Goal: Task Accomplishment & Management: Manage account settings

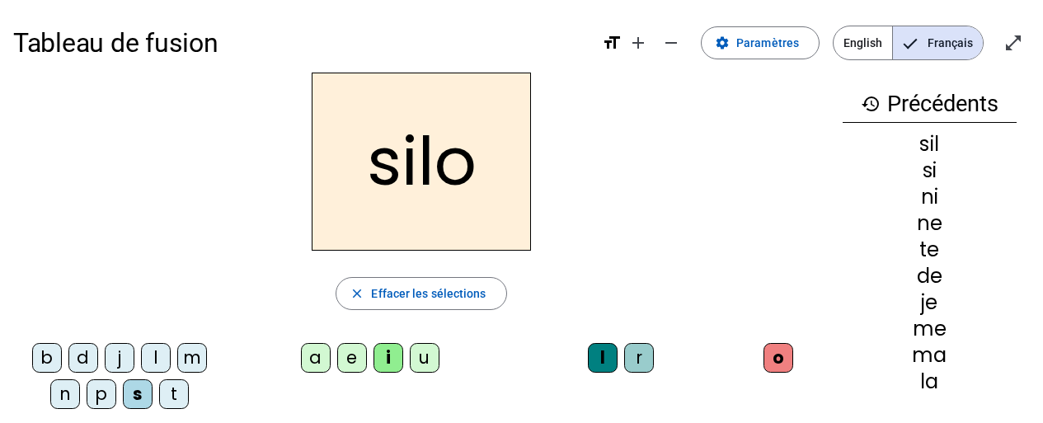
scroll to position [2, 0]
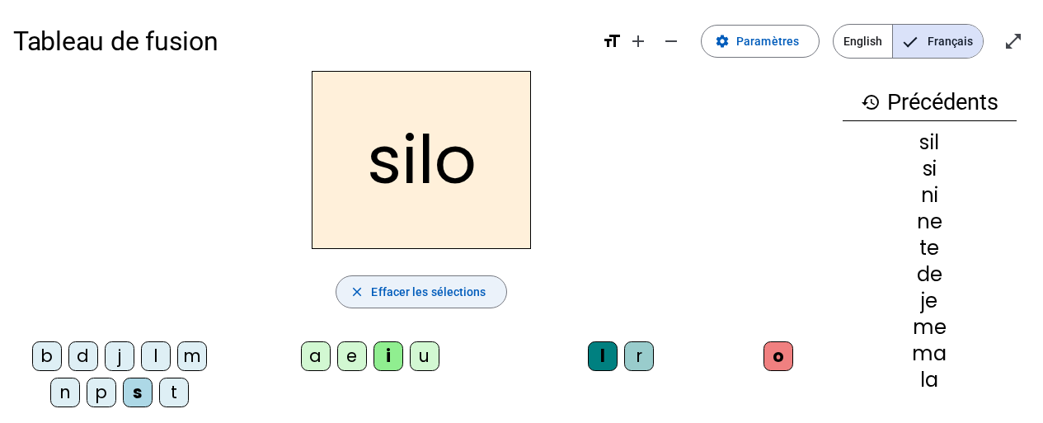
click at [466, 299] on span "Effacer les sélections" at bounding box center [428, 292] width 115 height 20
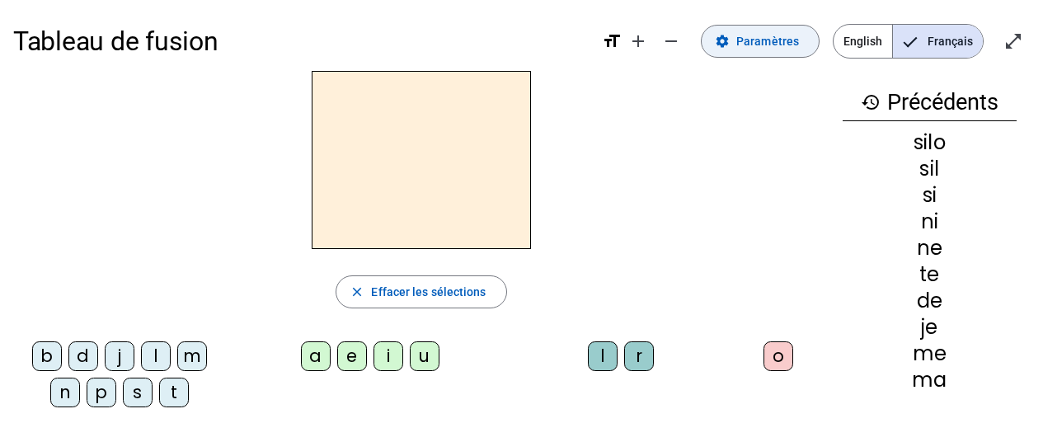
click at [783, 36] on span "Paramètres" at bounding box center [767, 41] width 63 height 20
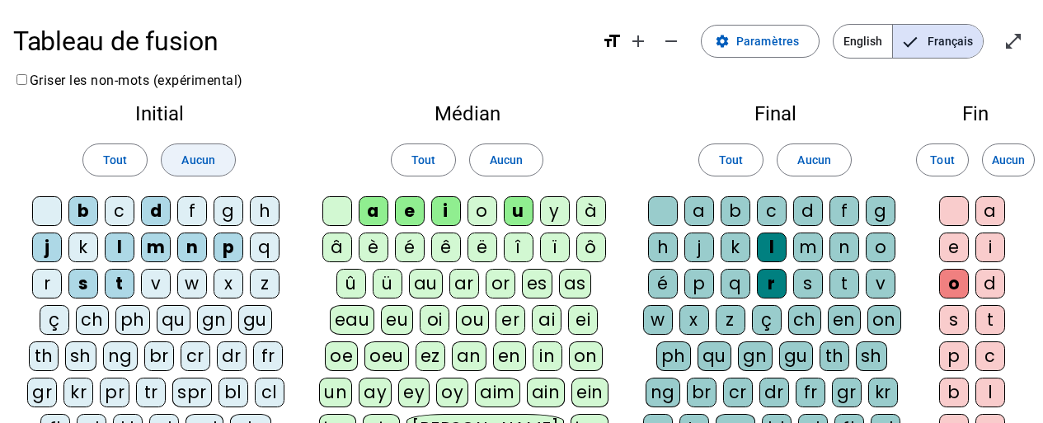
click at [209, 153] on span "Aucun" at bounding box center [197, 160] width 33 height 20
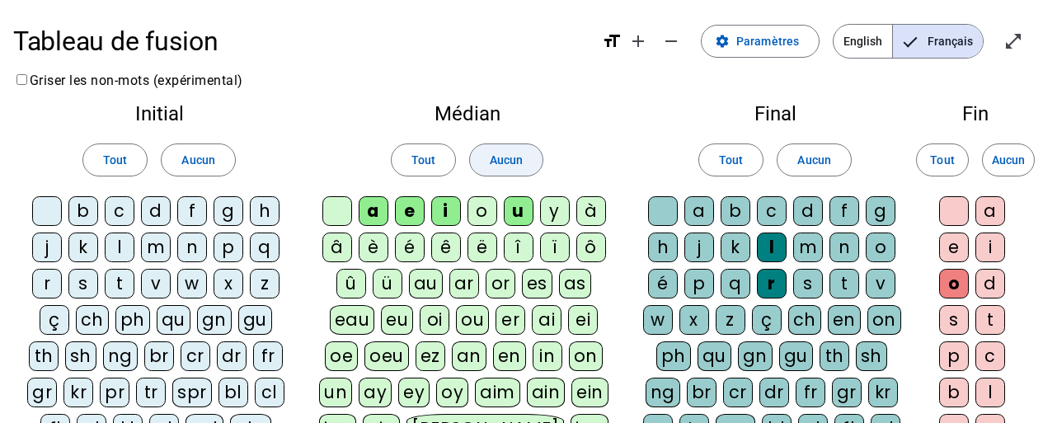
click at [515, 159] on span "Aucun" at bounding box center [506, 160] width 33 height 20
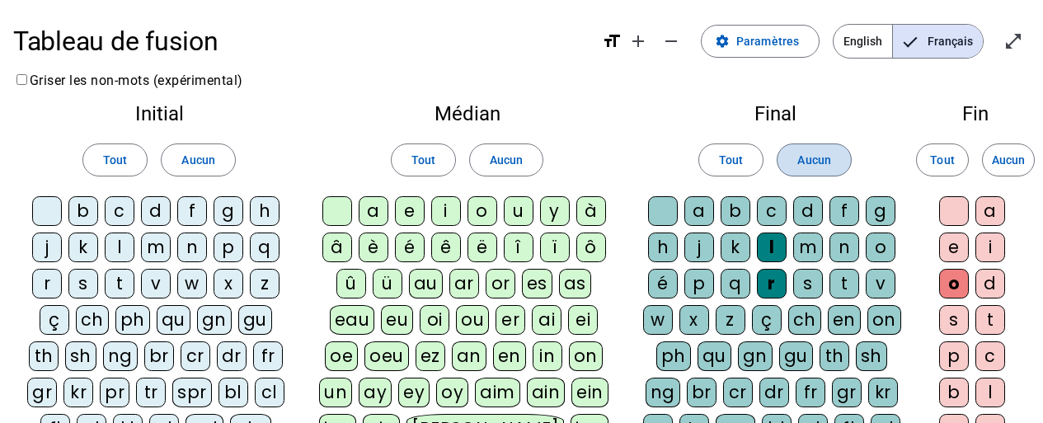
click at [828, 162] on span "Aucun" at bounding box center [813, 160] width 33 height 20
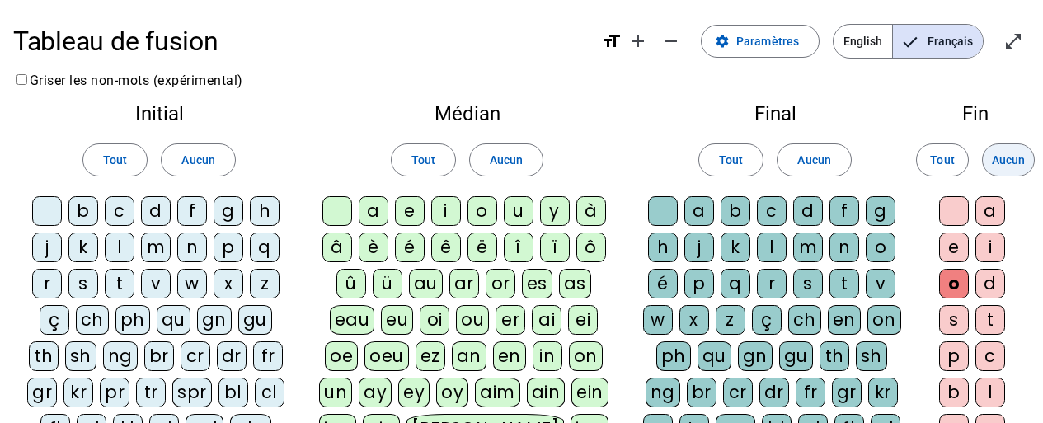
click at [1021, 160] on span "Aucun" at bounding box center [1008, 160] width 33 height 20
click at [160, 251] on div "m" at bounding box center [156, 248] width 30 height 30
click at [386, 211] on div "a" at bounding box center [374, 211] width 30 height 30
click at [160, 290] on div "v" at bounding box center [156, 284] width 30 height 30
click at [121, 284] on div "t" at bounding box center [120, 284] width 30 height 30
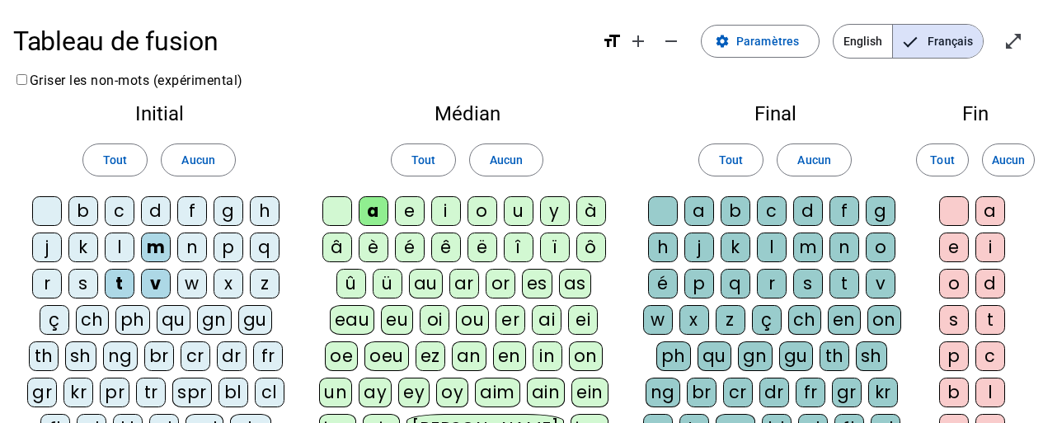
click at [126, 248] on div "l" at bounding box center [120, 248] width 30 height 30
click at [413, 213] on div "e" at bounding box center [410, 211] width 30 height 30
click at [45, 244] on div "j" at bounding box center [47, 248] width 30 height 30
click at [192, 249] on div "n" at bounding box center [192, 248] width 30 height 30
click at [157, 207] on div "d" at bounding box center [156, 211] width 30 height 30
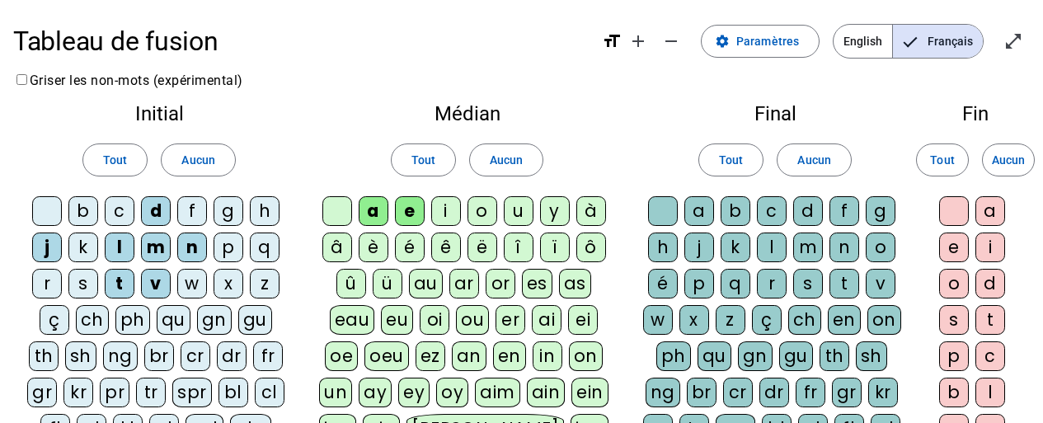
click at [523, 214] on div "u" at bounding box center [519, 211] width 30 height 30
click at [81, 205] on div "b" at bounding box center [83, 211] width 30 height 30
click at [814, 285] on div "s" at bounding box center [808, 284] width 30 height 30
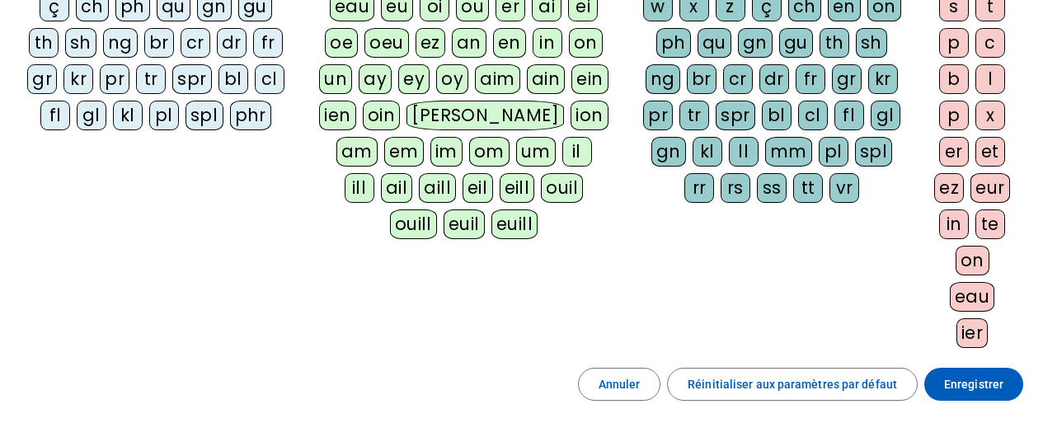
scroll to position [466, 0]
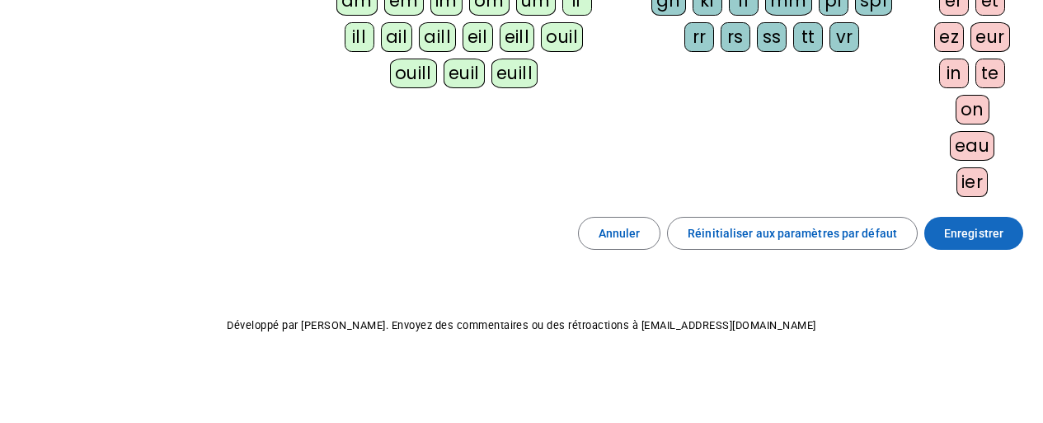
click at [1000, 223] on span "Enregistrer" at bounding box center [973, 233] width 59 height 20
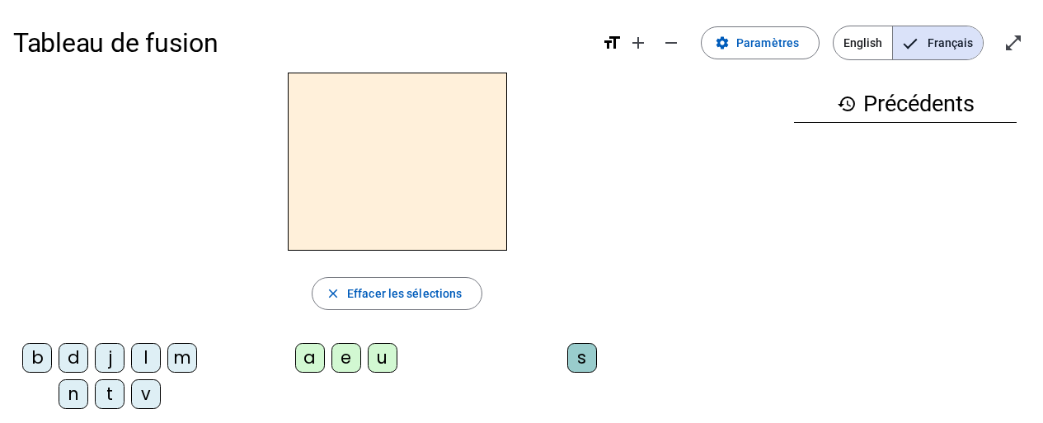
click at [191, 358] on div "m" at bounding box center [182, 358] width 30 height 30
click at [311, 352] on div "a" at bounding box center [310, 358] width 30 height 30
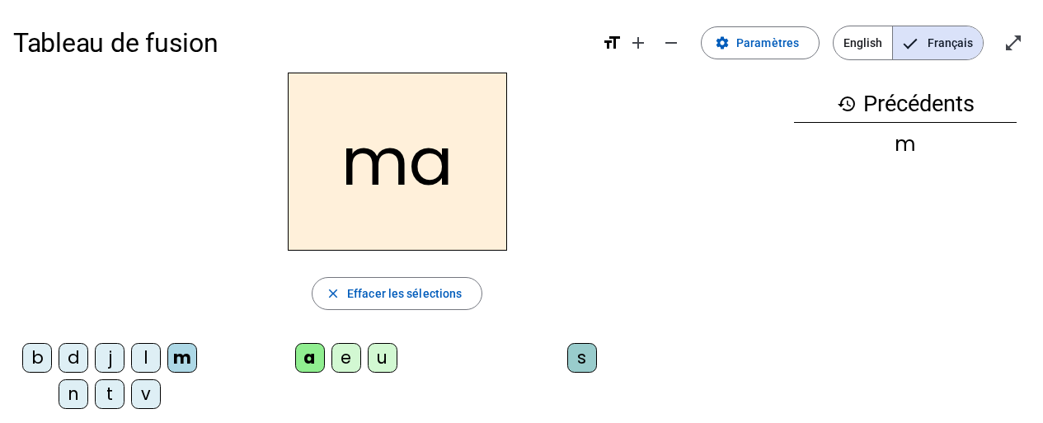
click at [142, 393] on div "v" at bounding box center [146, 394] width 30 height 30
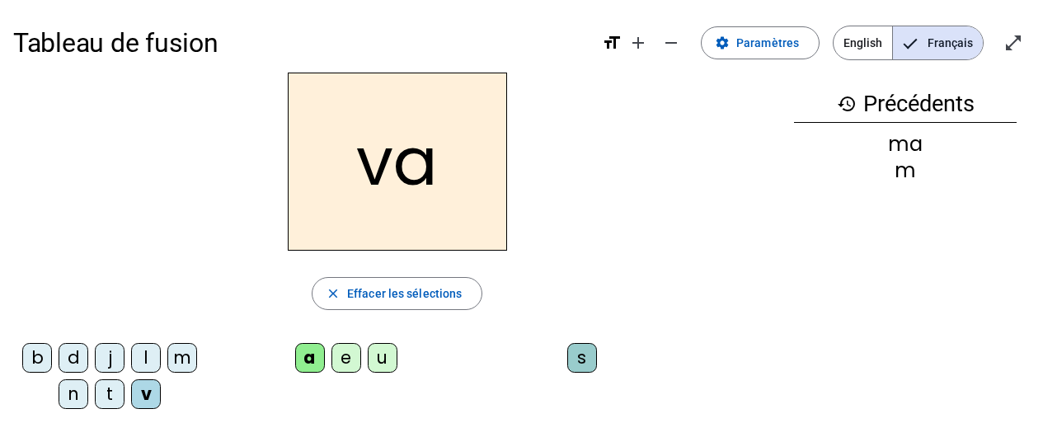
click at [106, 393] on div "t" at bounding box center [110, 394] width 30 height 30
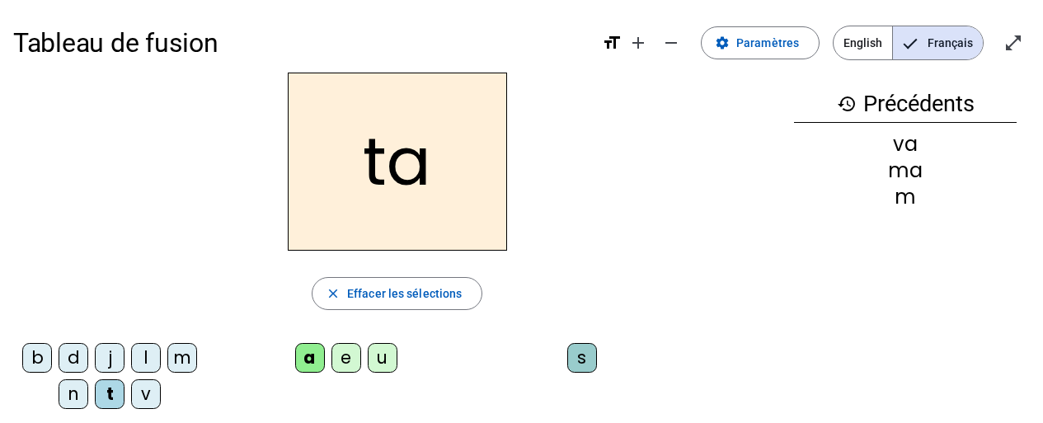
click at [148, 365] on div "l" at bounding box center [146, 358] width 30 height 30
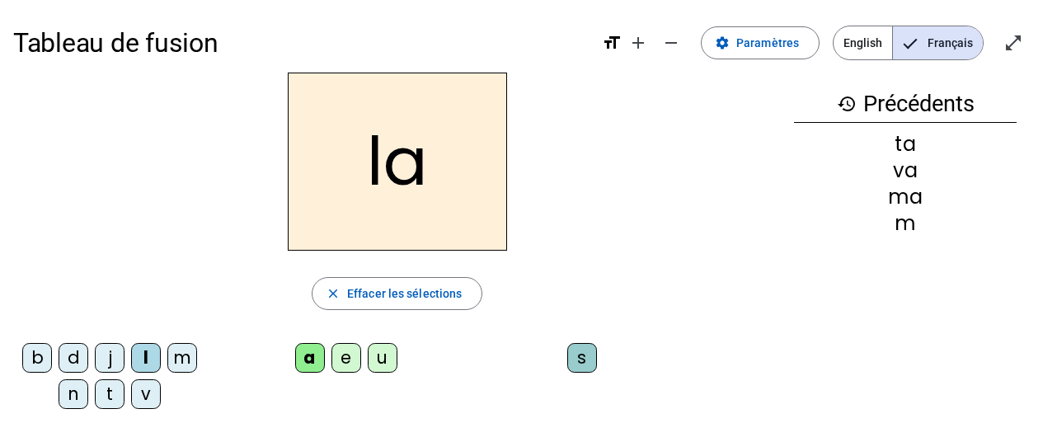
click at [342, 357] on div "e" at bounding box center [347, 358] width 30 height 30
click at [112, 357] on div "j" at bounding box center [110, 358] width 30 height 30
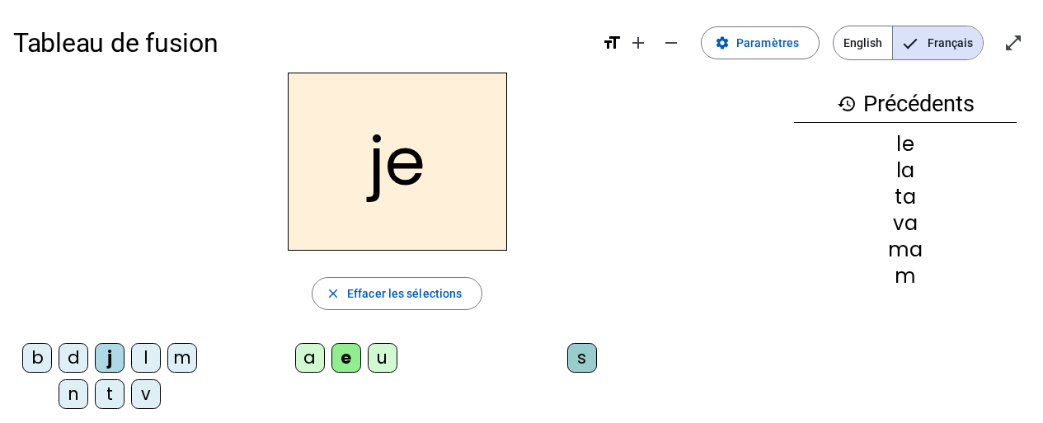
click at [73, 402] on div "n" at bounding box center [74, 394] width 30 height 30
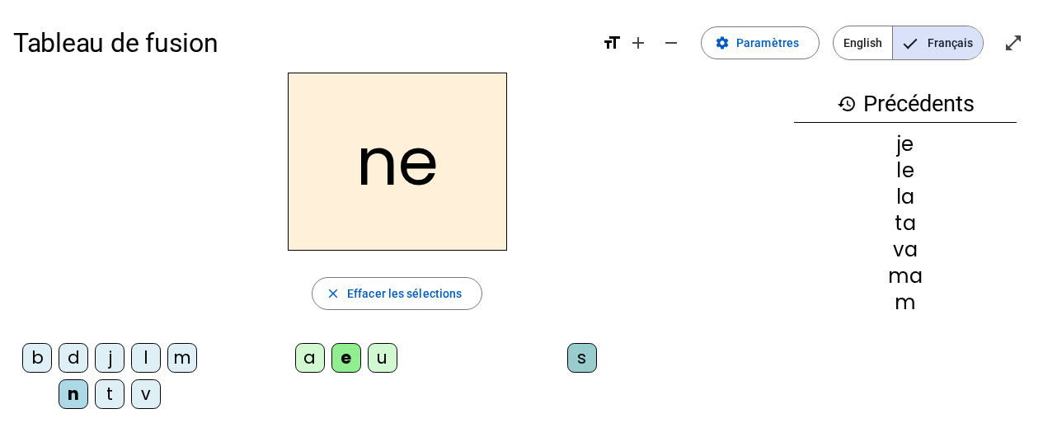
click at [77, 357] on div "d" at bounding box center [74, 358] width 30 height 30
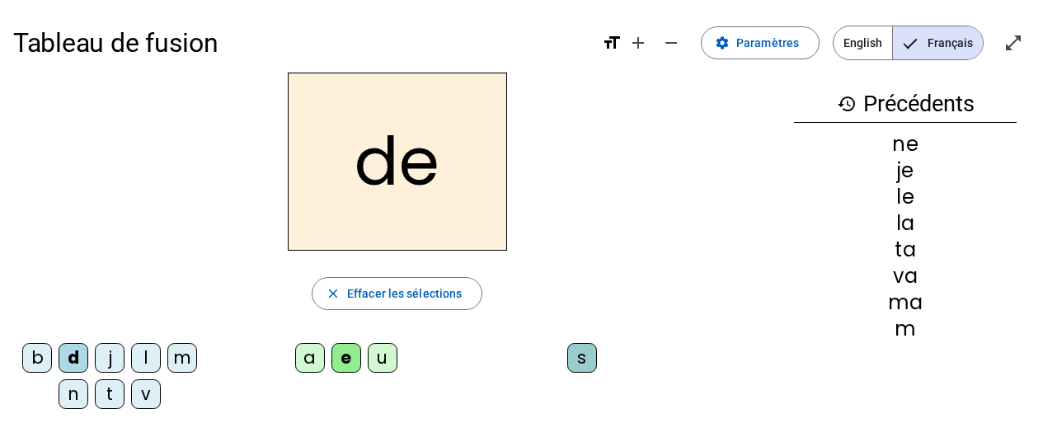
click at [383, 362] on div "u" at bounding box center [383, 358] width 30 height 30
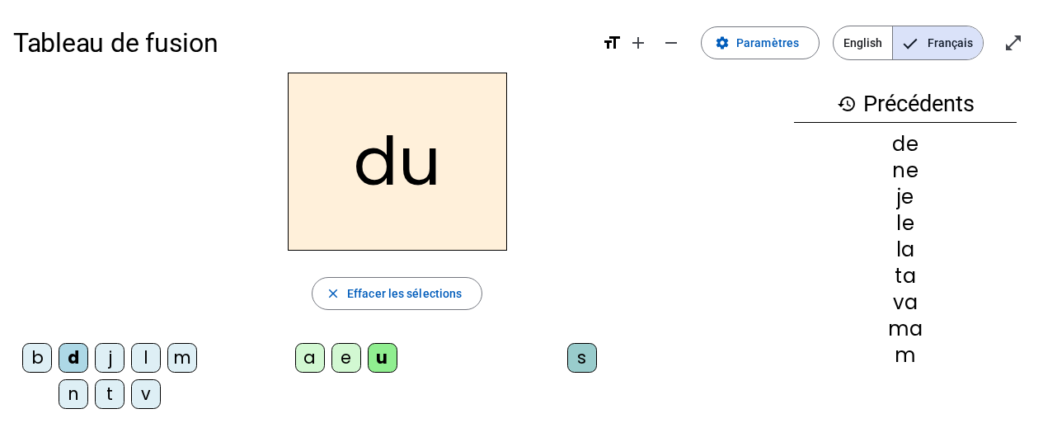
click at [114, 386] on div "t" at bounding box center [110, 394] width 30 height 30
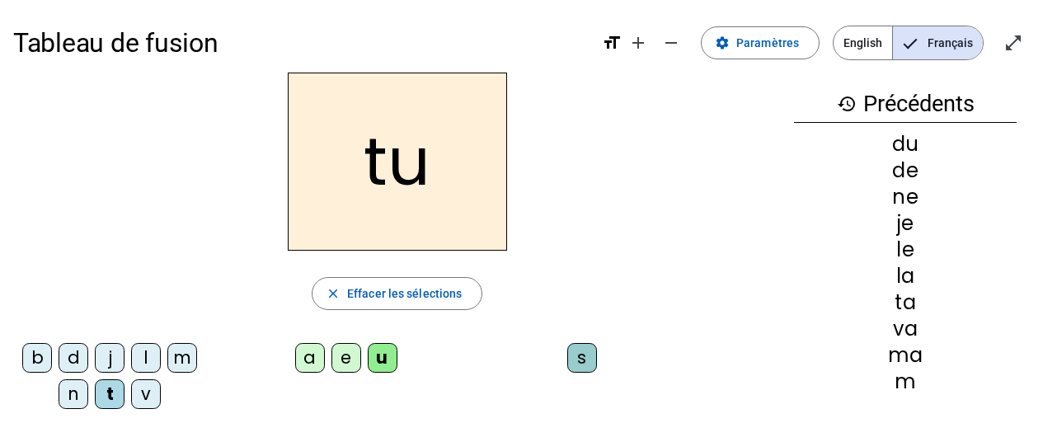
click at [82, 354] on div "d" at bounding box center [74, 358] width 30 height 30
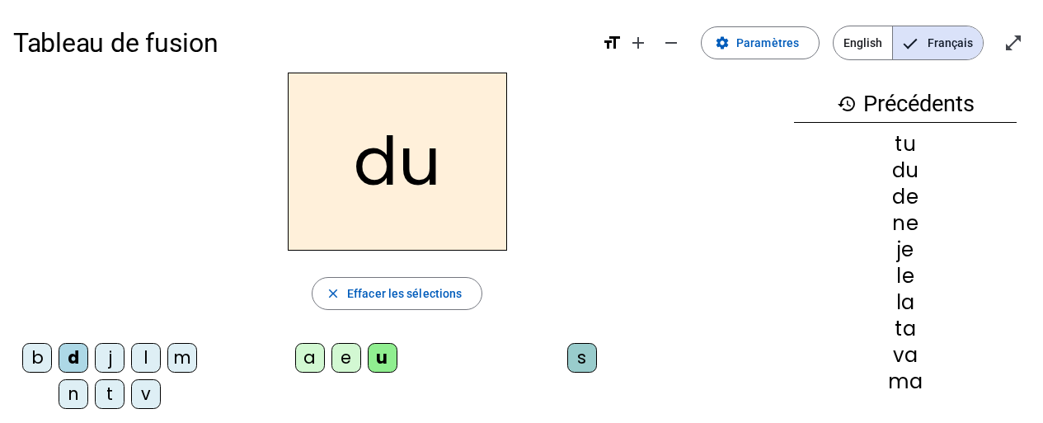
click at [39, 361] on div "b" at bounding box center [37, 358] width 30 height 30
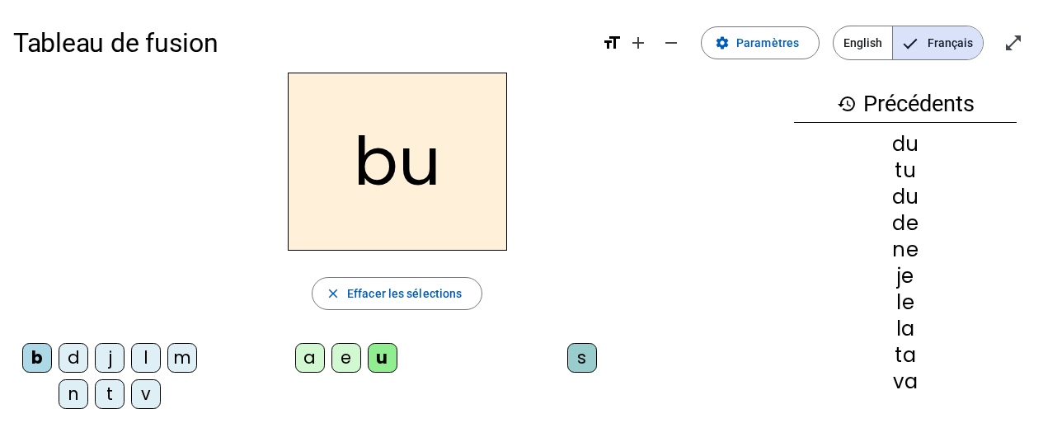
click at [574, 361] on div "s" at bounding box center [582, 358] width 30 height 30
